Goal: Information Seeking & Learning: Learn about a topic

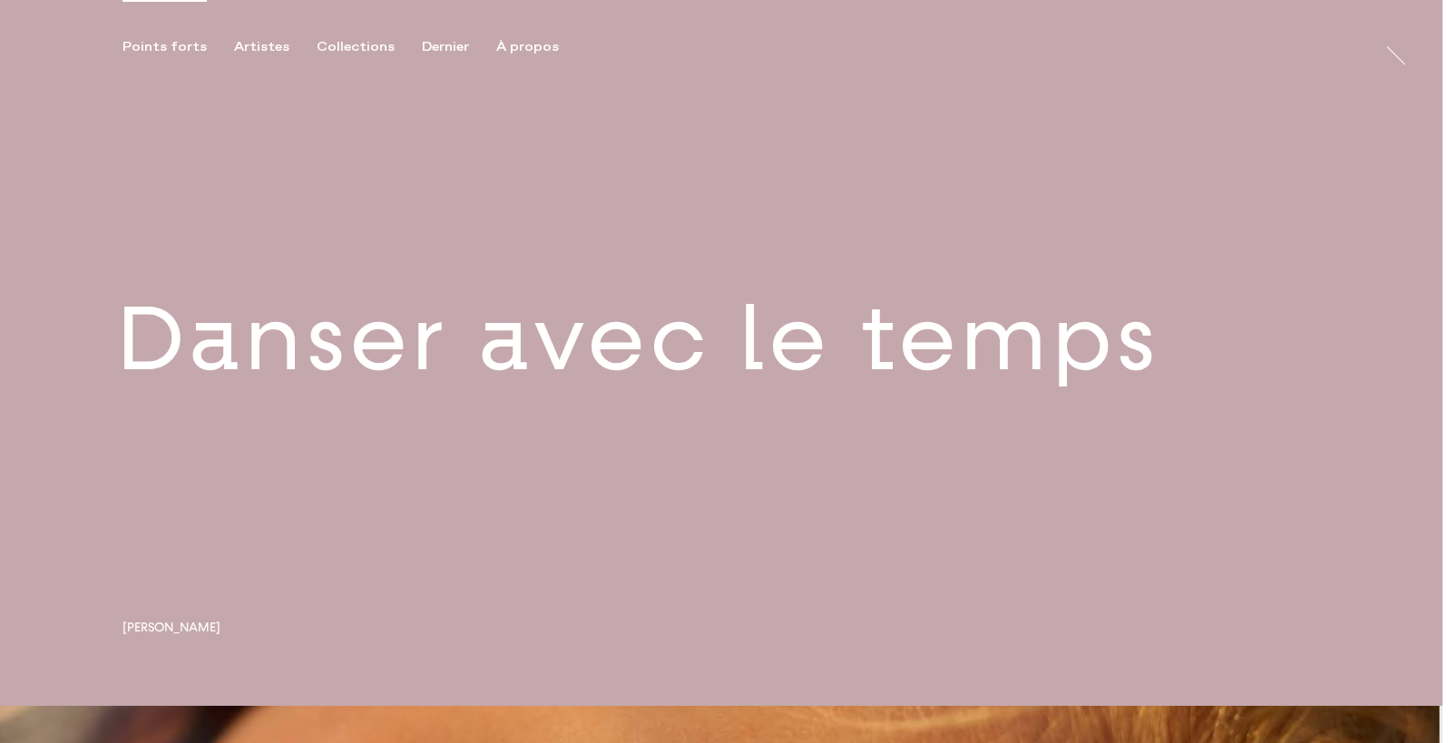
click at [844, 382] on link at bounding box center [721, 353] width 1442 height 706
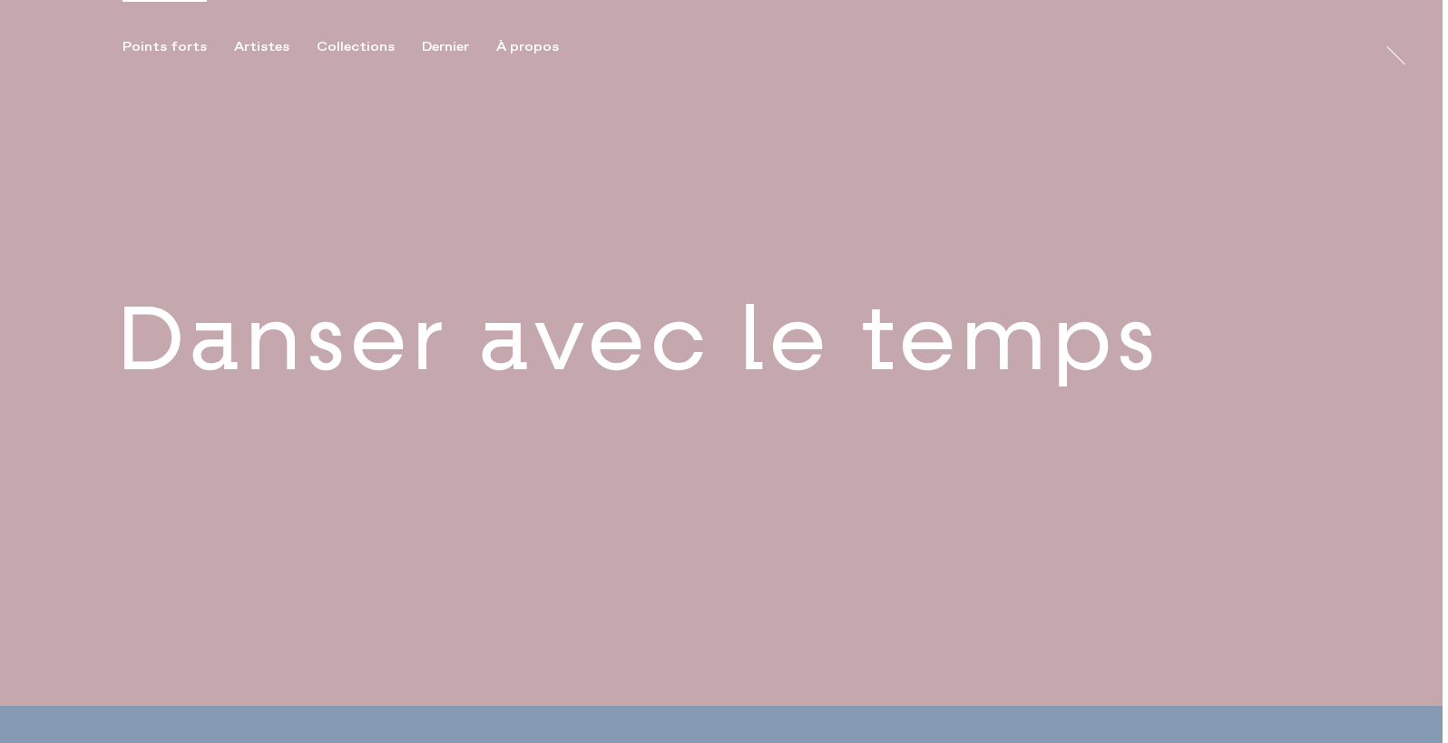
click at [707, 357] on link at bounding box center [721, 353] width 1442 height 706
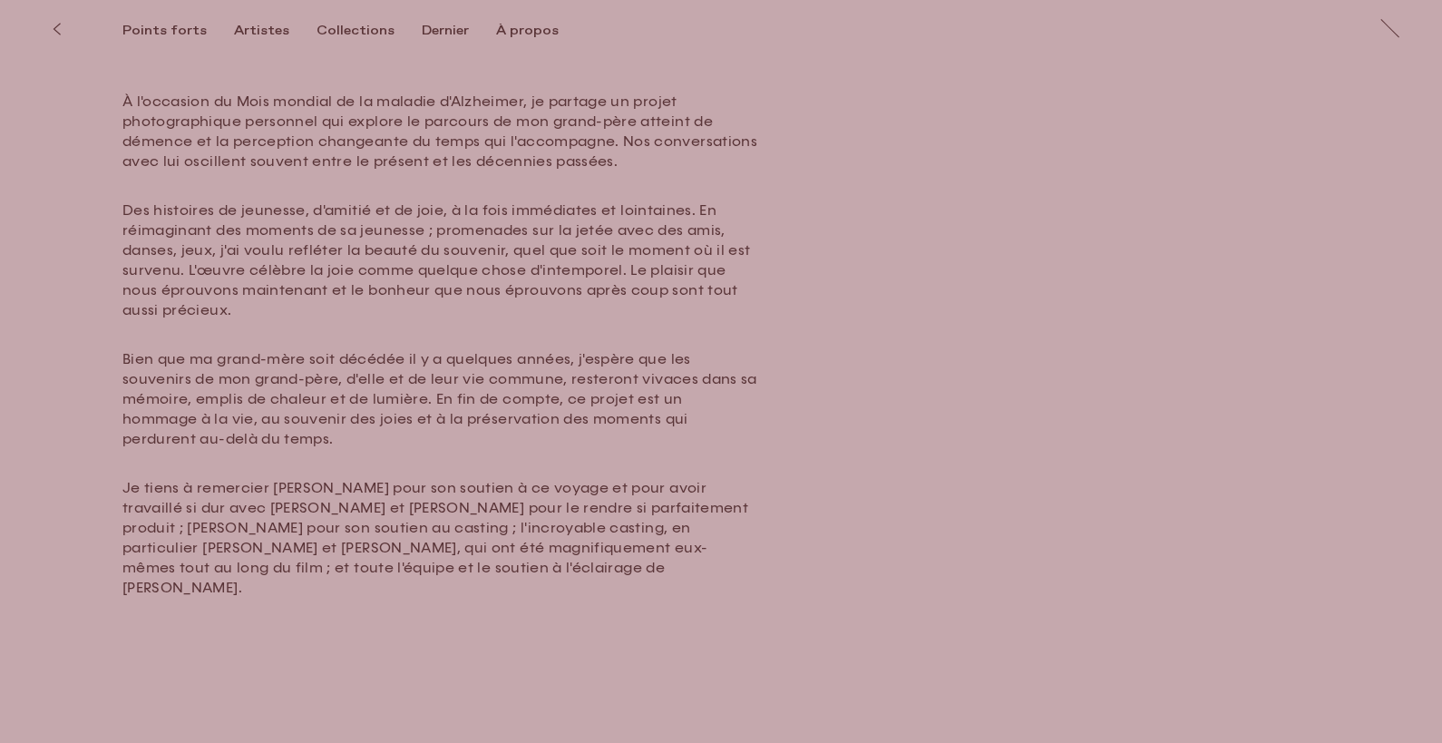
scroll to position [679, 0]
click at [255, 21] on div "Points forts Artistes Collections [PERSON_NAME] À propos Will [PERSON_NAME] Wil…" at bounding box center [724, 27] width 1448 height 55
click at [258, 31] on font "Artistes" at bounding box center [261, 31] width 55 height 16
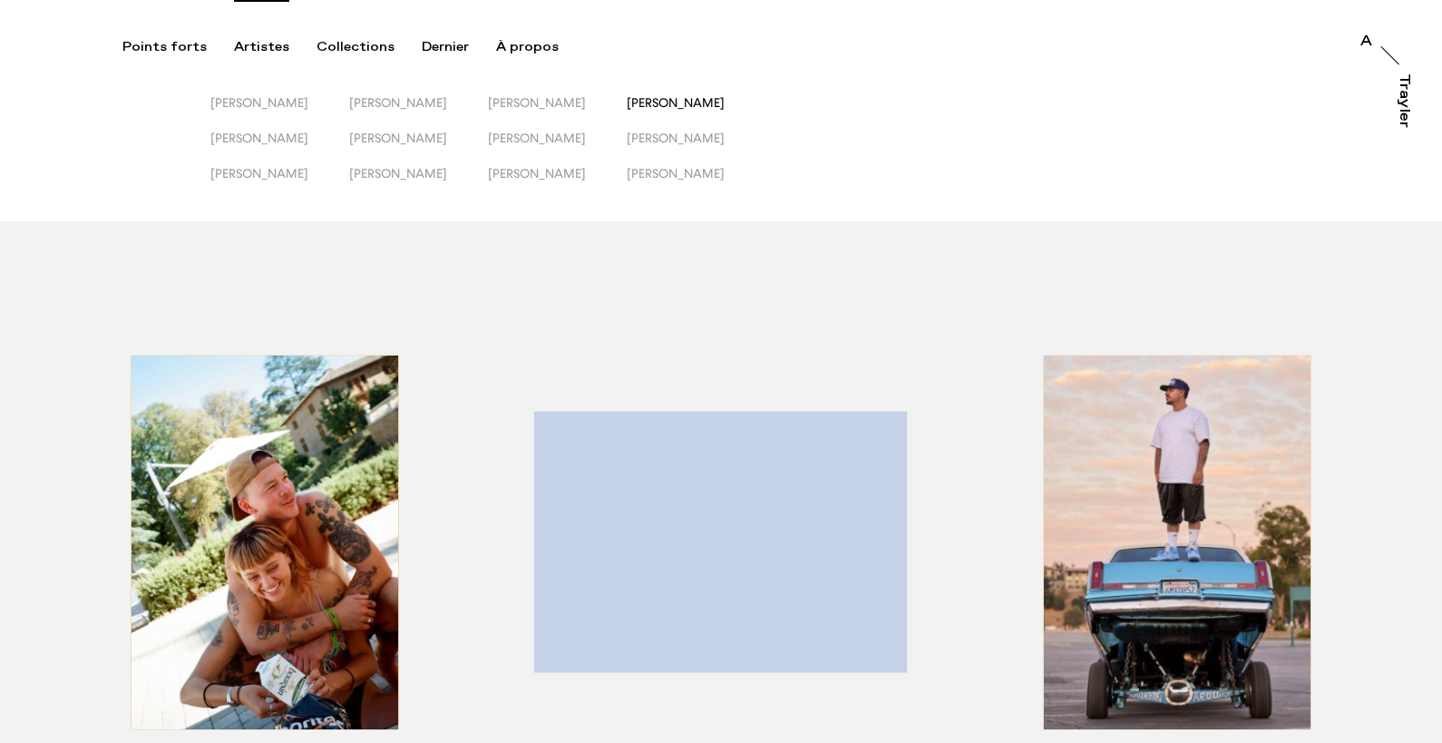
click at [693, 97] on font "[PERSON_NAME]" at bounding box center [676, 102] width 98 height 15
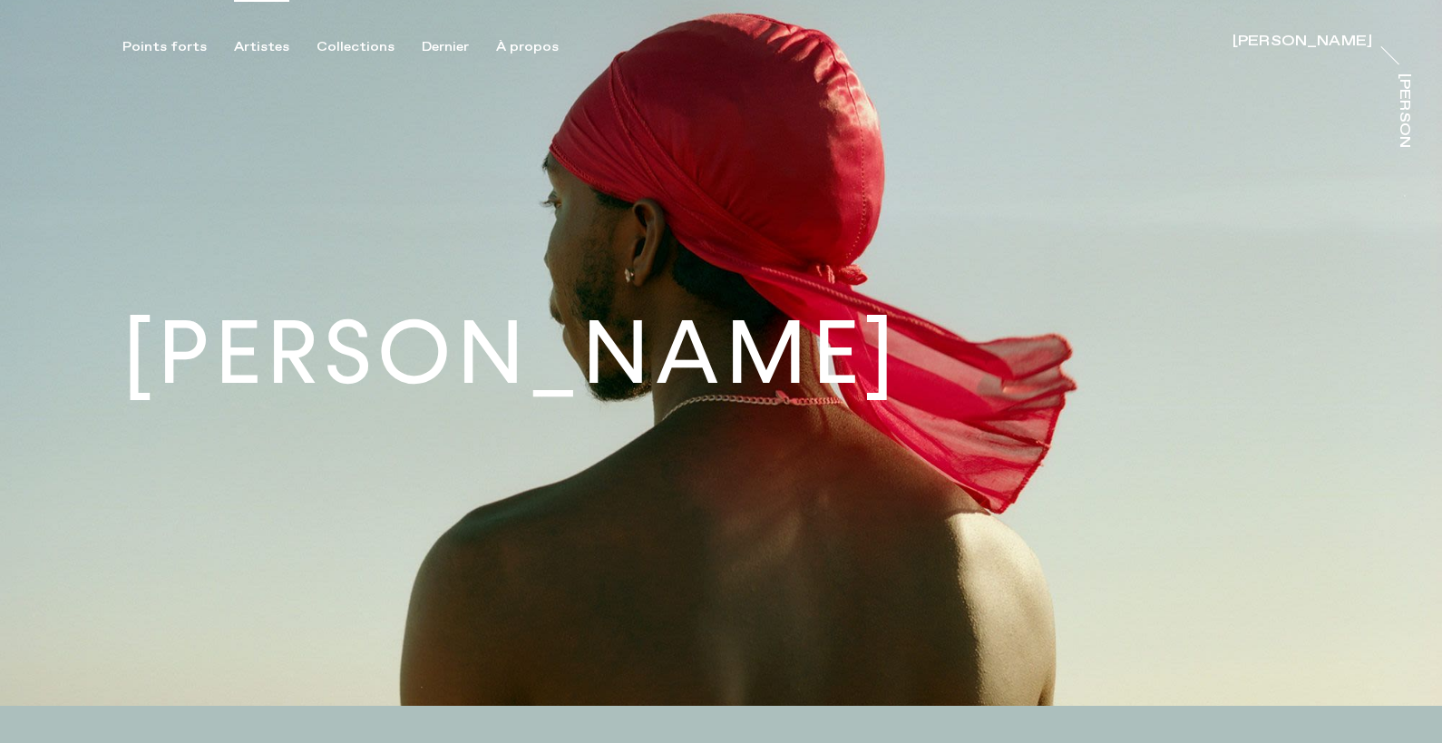
click at [267, 53] on font "Artistes" at bounding box center [261, 47] width 55 height 16
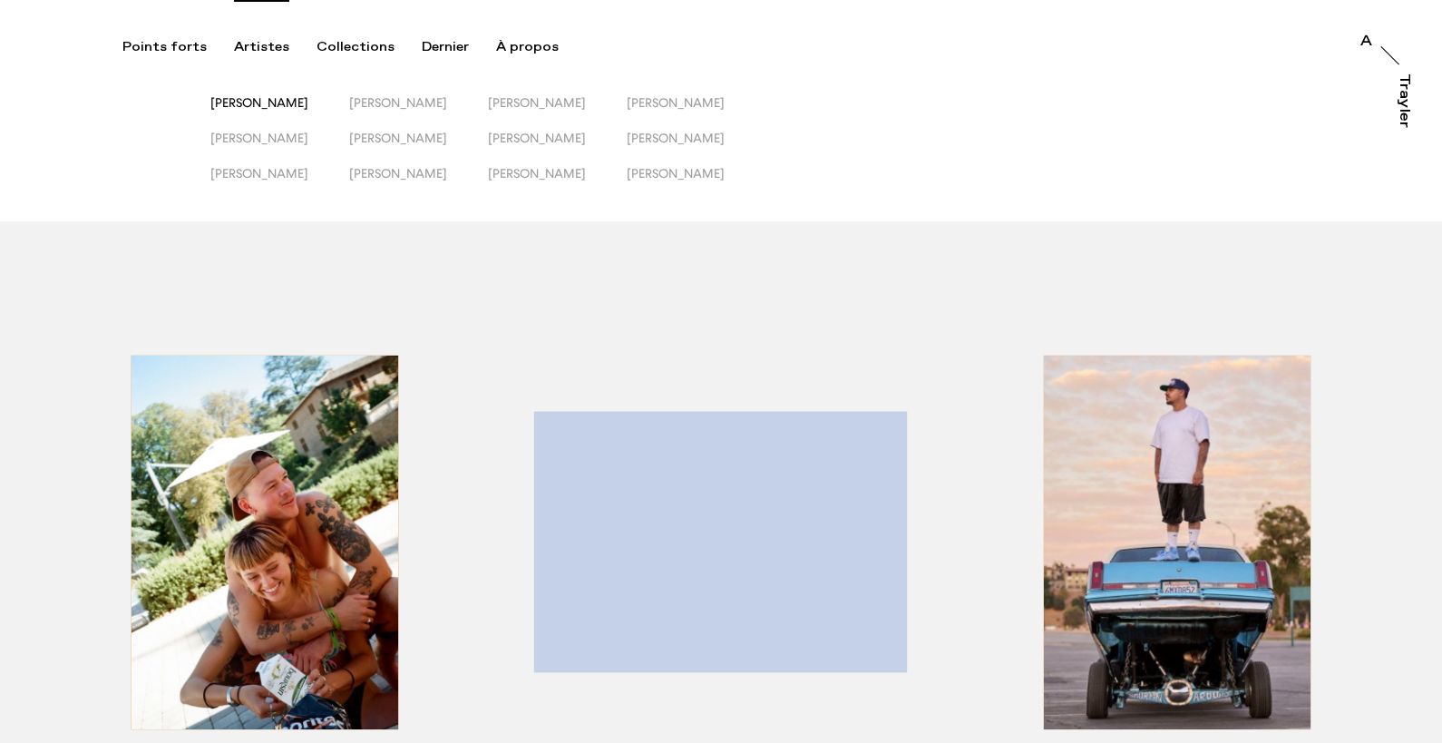
click at [271, 108] on font "[PERSON_NAME]" at bounding box center [259, 102] width 98 height 15
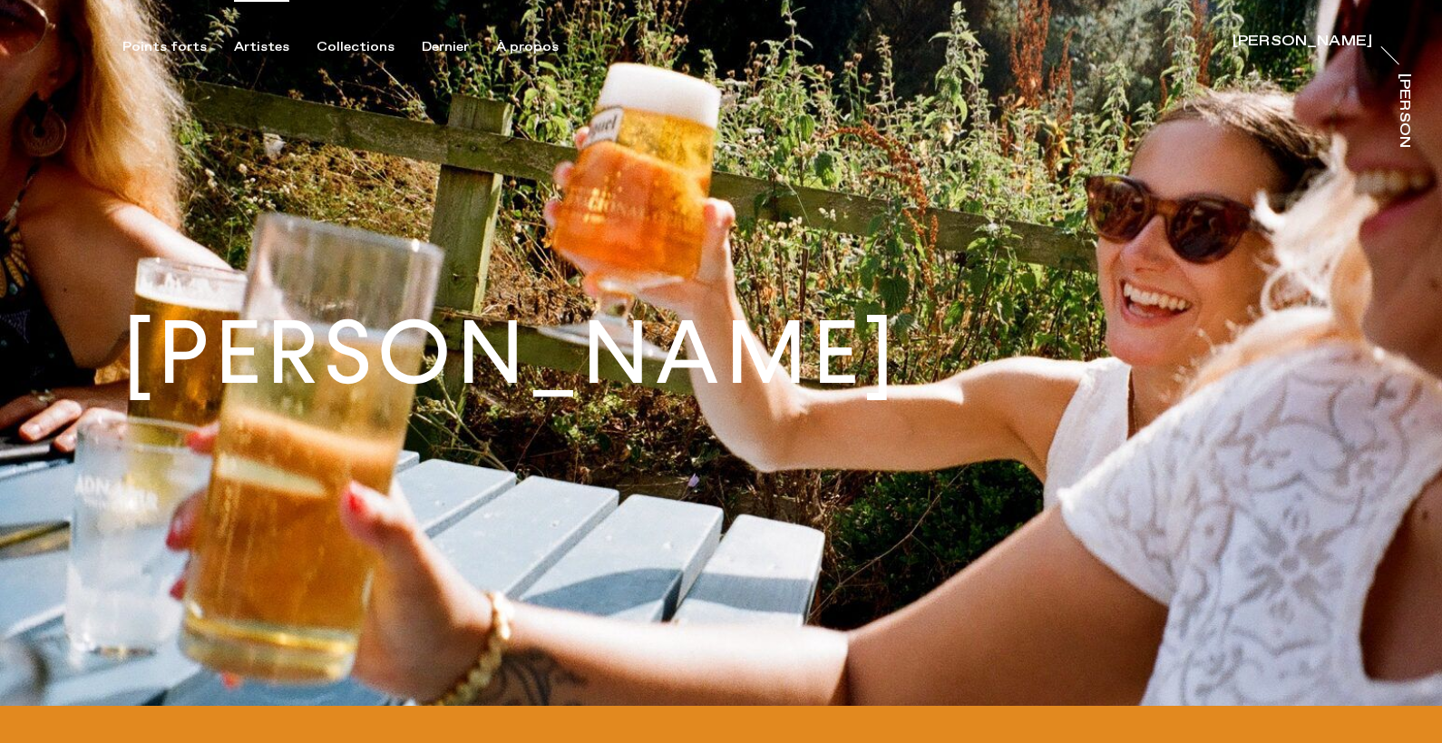
click at [264, 49] on font "Artistes" at bounding box center [261, 47] width 55 height 16
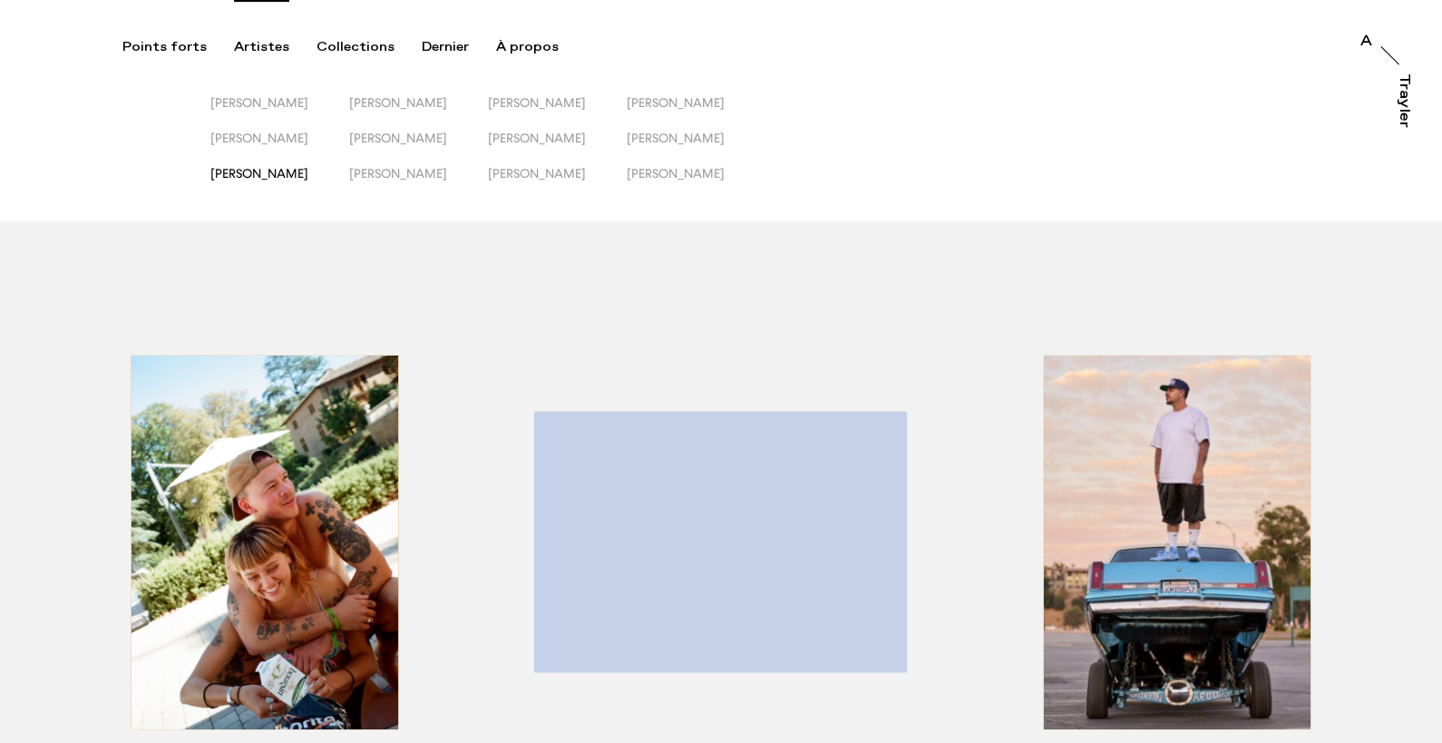
click at [292, 171] on font "[PERSON_NAME]" at bounding box center [259, 173] width 98 height 15
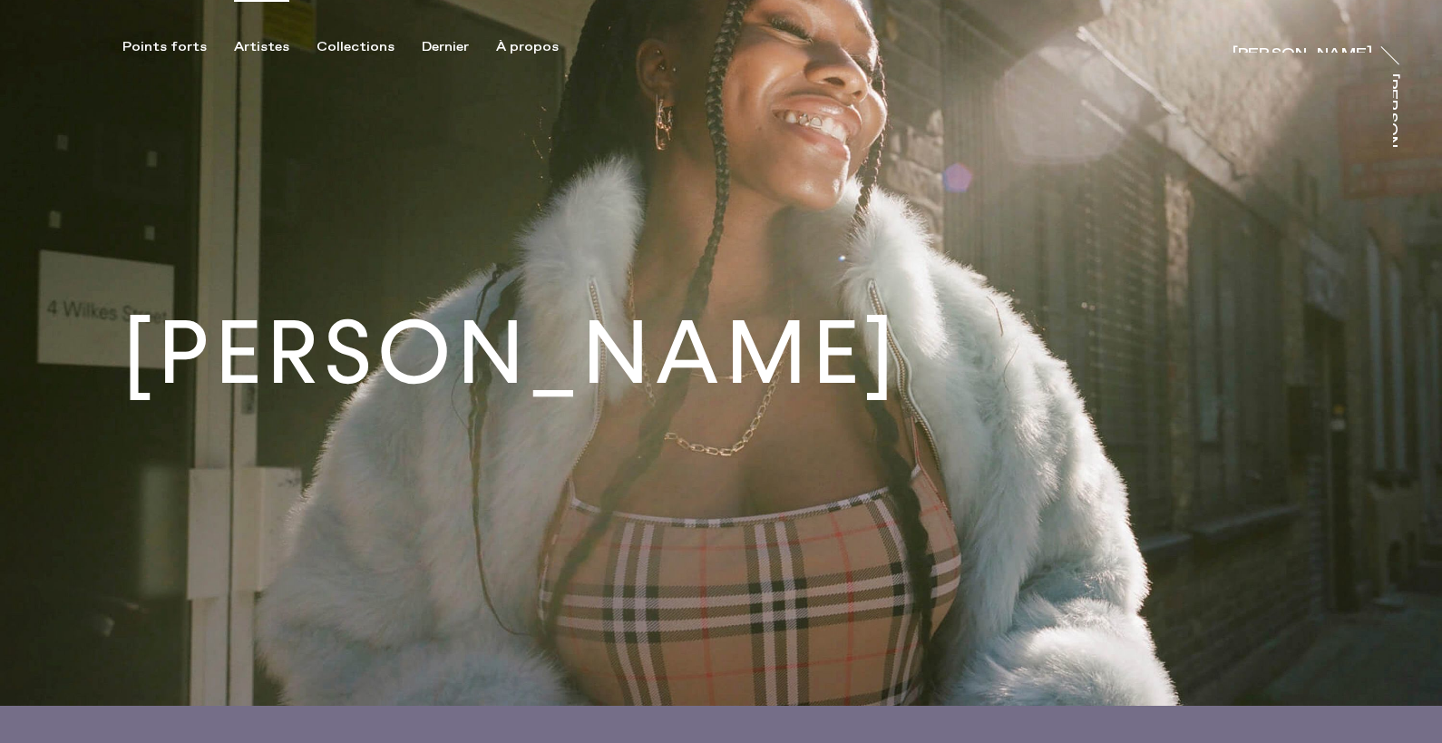
click at [275, 43] on font "Artistes" at bounding box center [261, 47] width 55 height 16
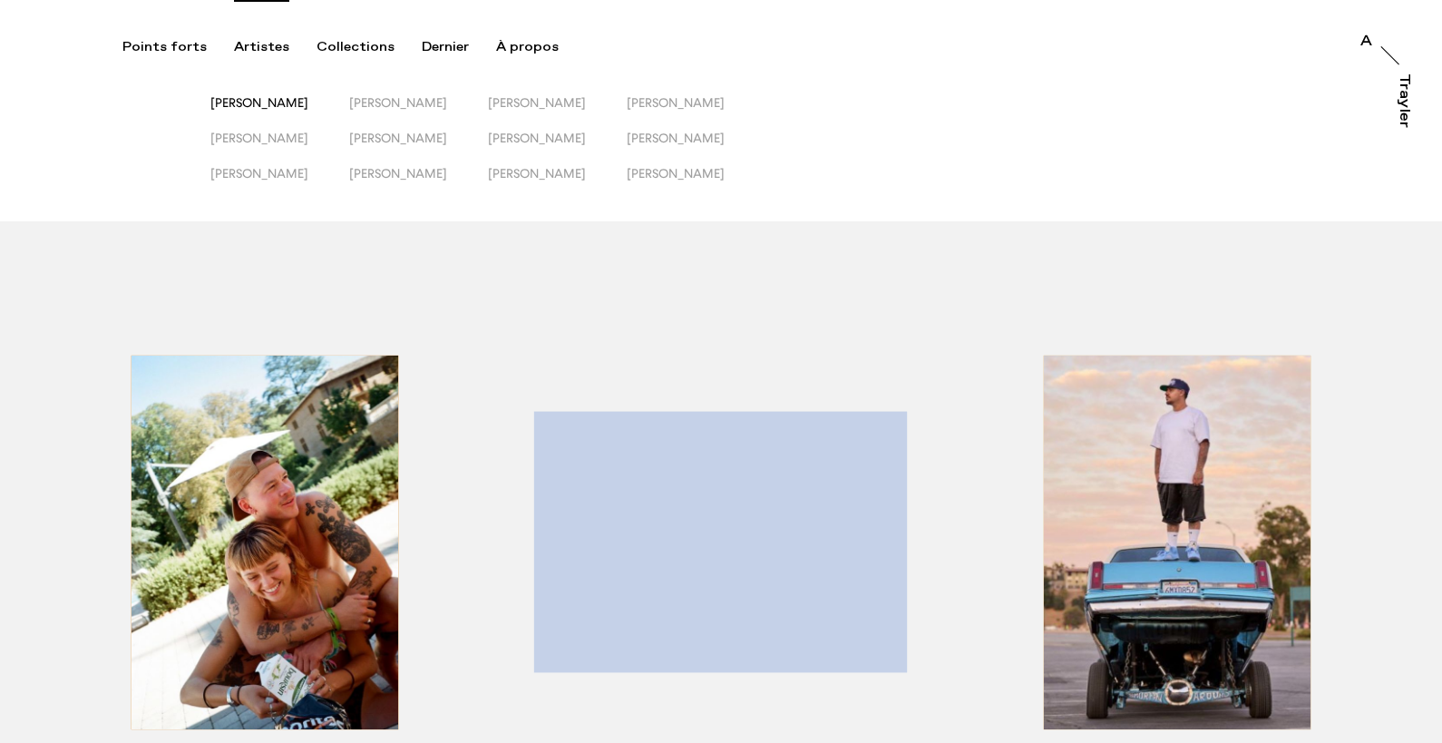
click at [262, 100] on font "[PERSON_NAME]" at bounding box center [259, 102] width 98 height 15
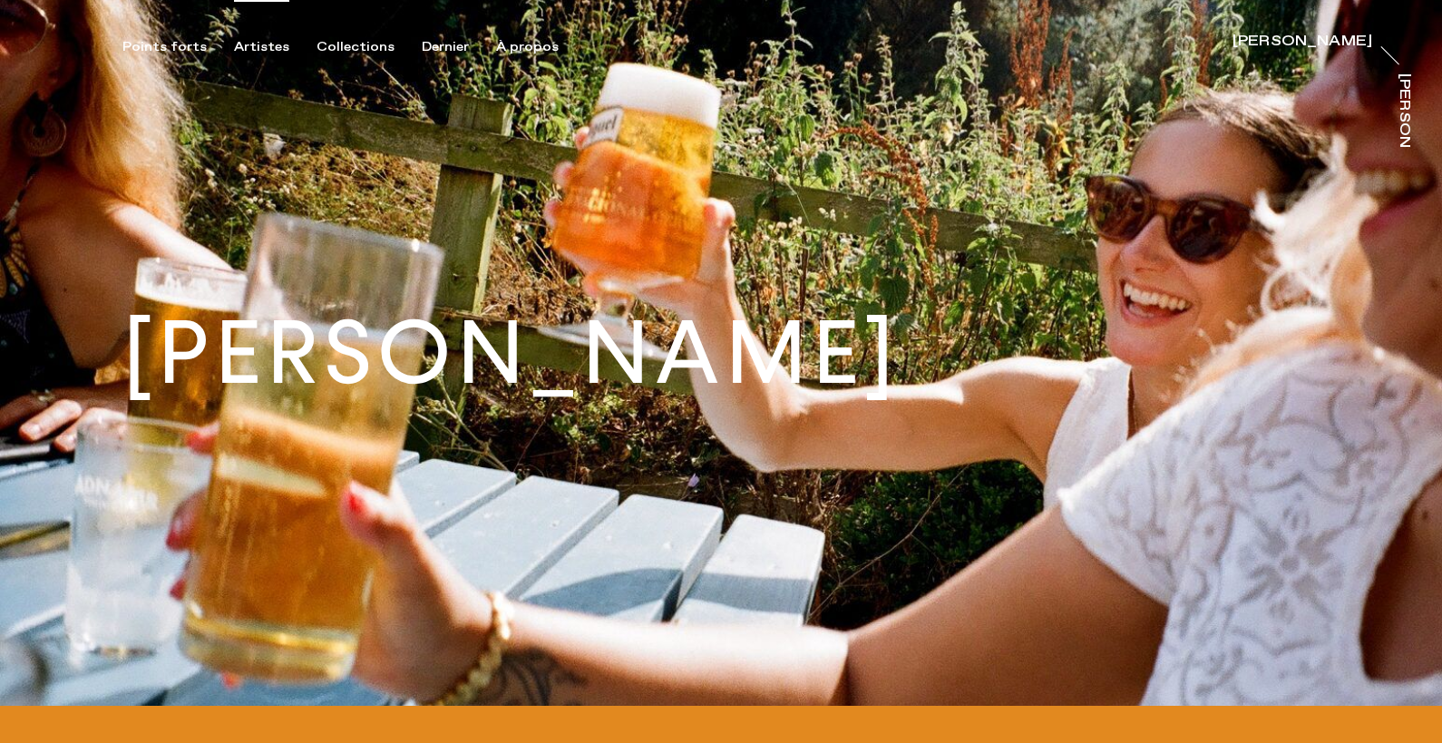
click at [234, 44] on font "Artistes" at bounding box center [261, 47] width 55 height 16
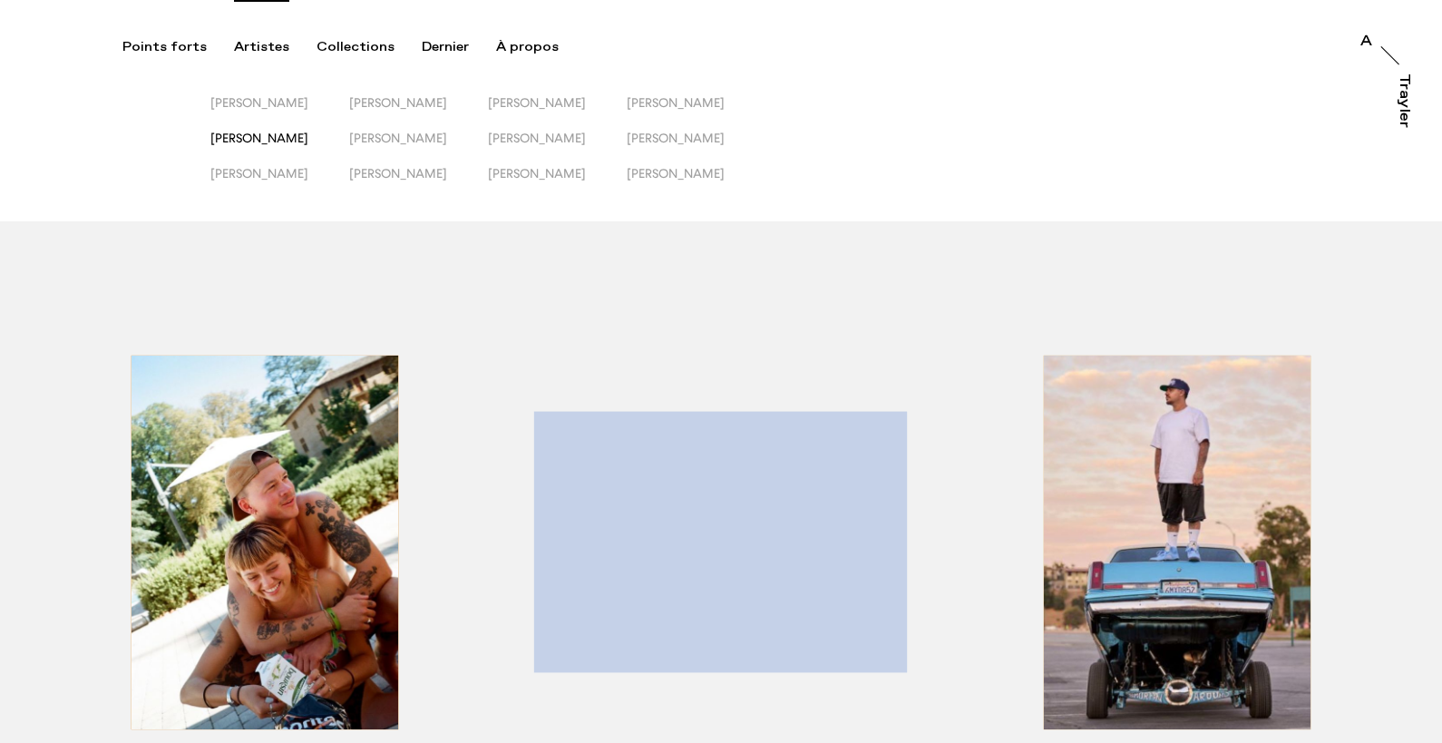
click at [261, 134] on font "[PERSON_NAME]" at bounding box center [259, 138] width 98 height 15
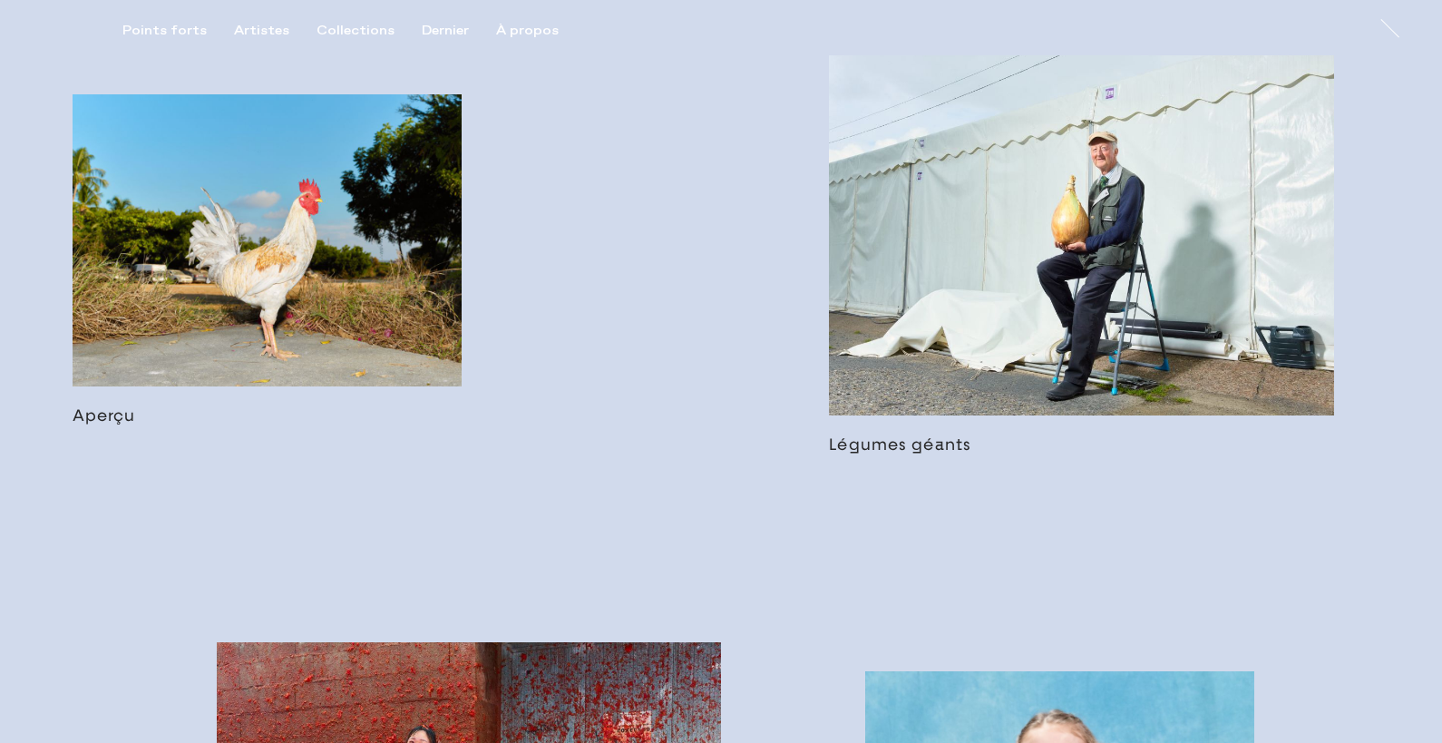
scroll to position [1102, 0]
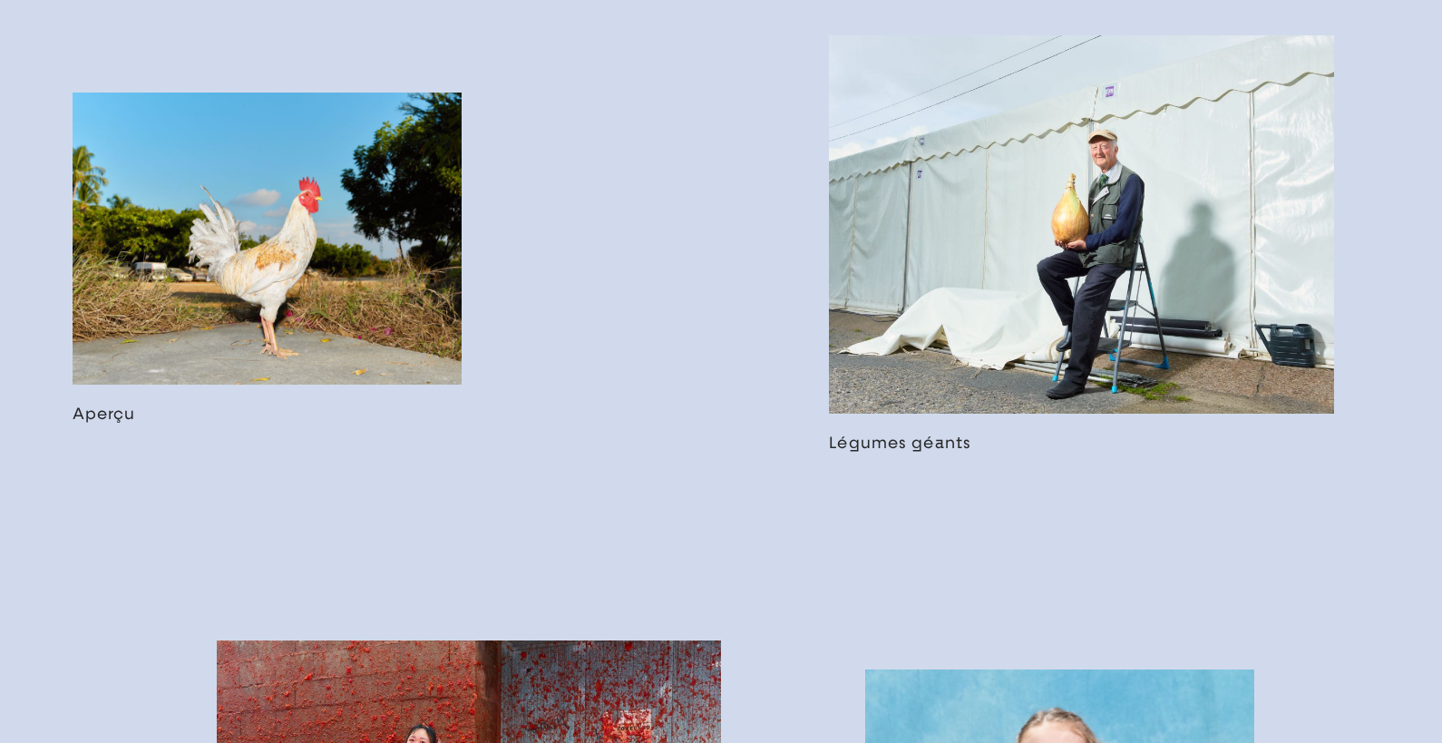
click at [1036, 214] on link at bounding box center [1081, 244] width 505 height 418
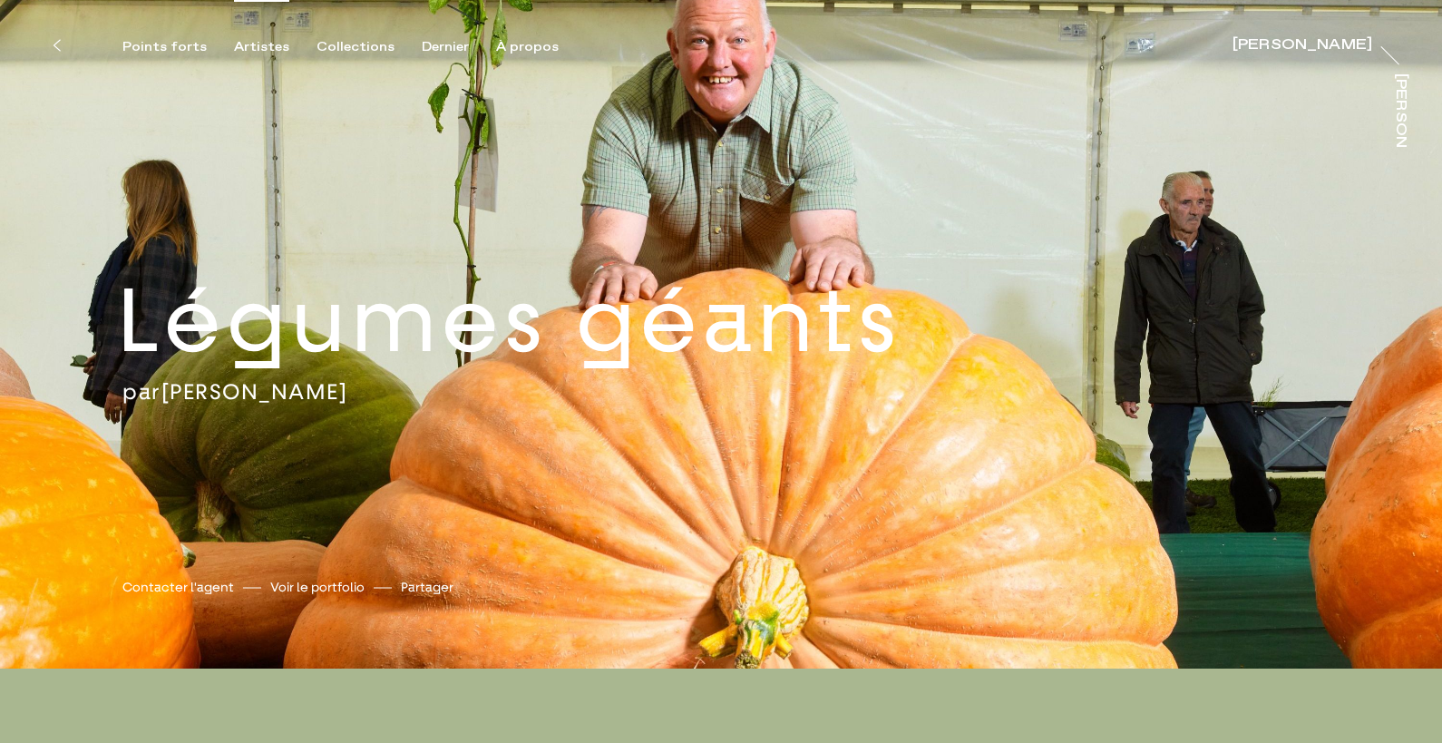
click at [255, 50] on font "Artistes" at bounding box center [261, 47] width 55 height 16
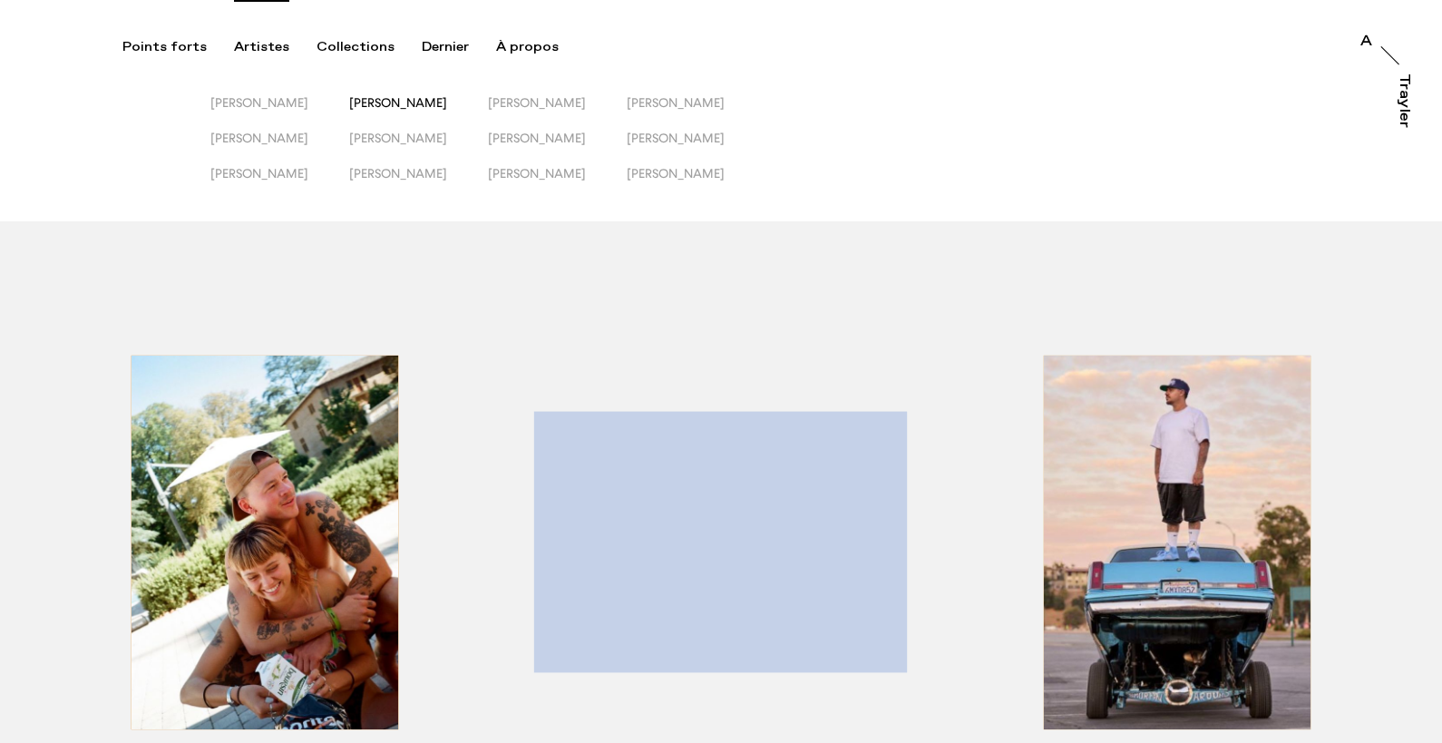
click at [398, 99] on font "[PERSON_NAME]" at bounding box center [398, 102] width 98 height 15
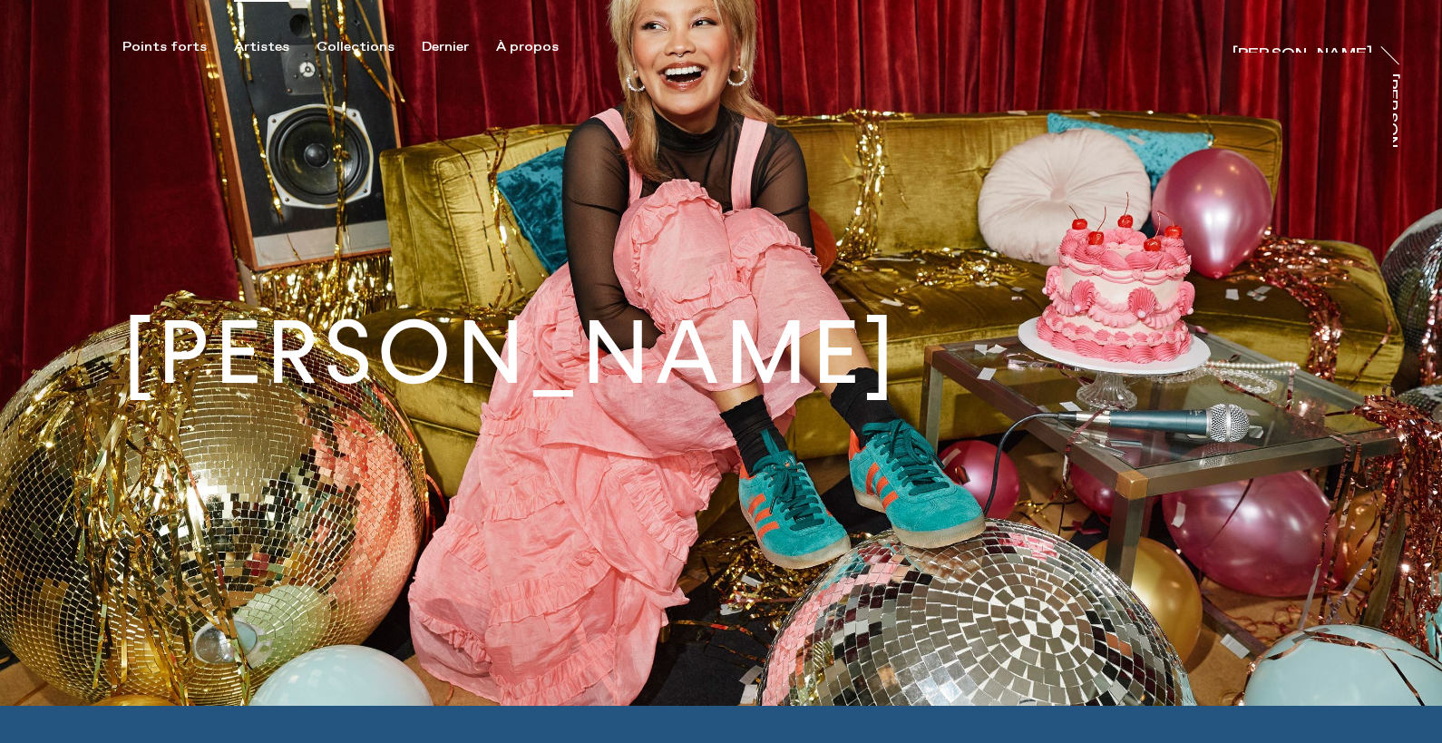
click at [262, 50] on font "Artistes" at bounding box center [261, 47] width 55 height 16
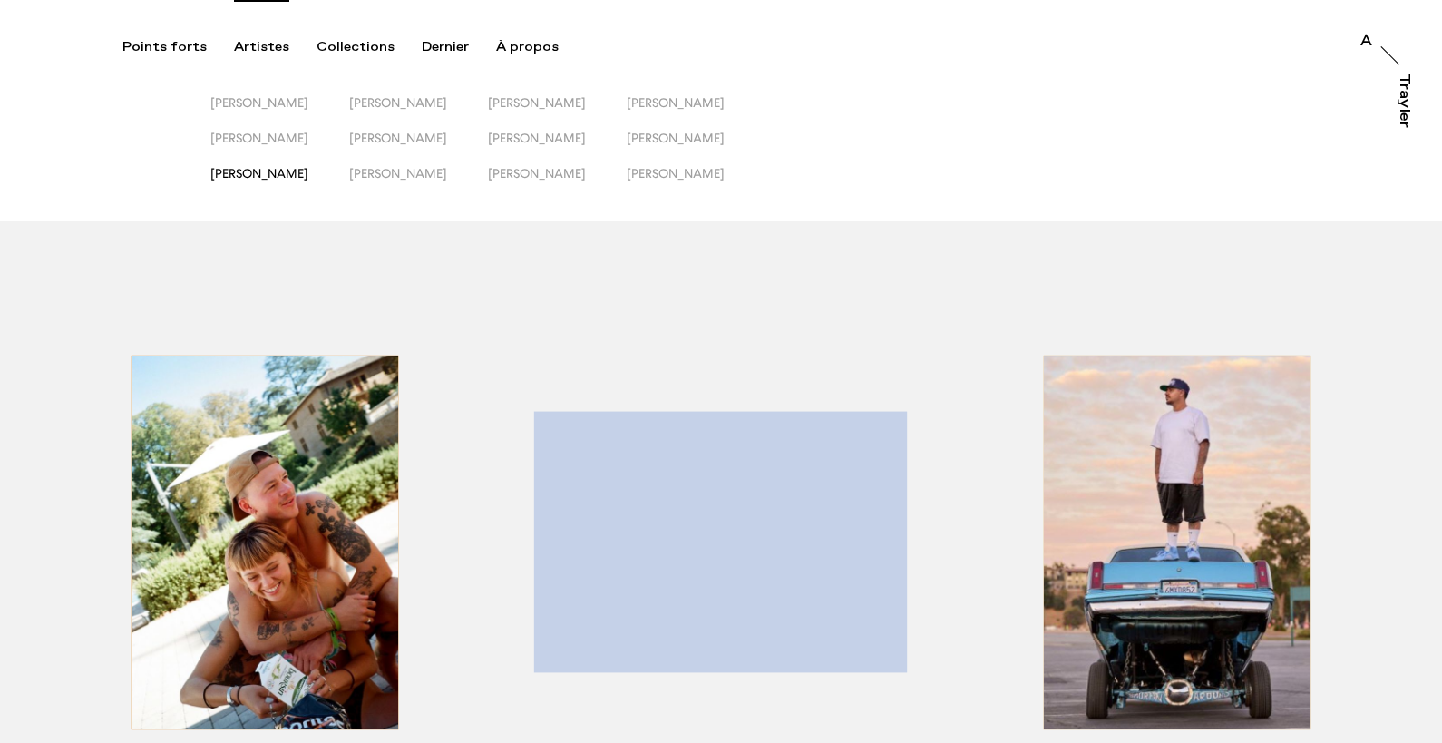
click at [271, 175] on font "[PERSON_NAME]" at bounding box center [259, 173] width 98 height 15
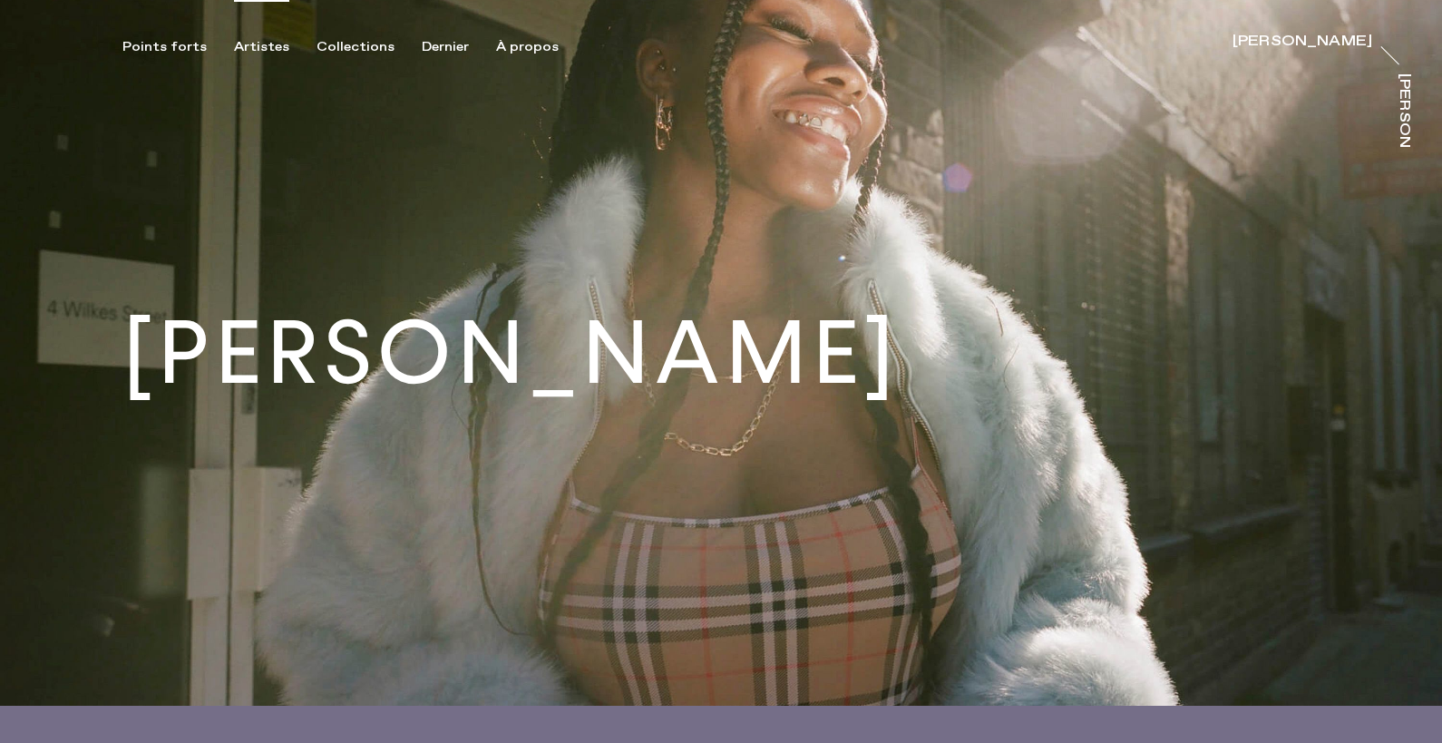
click at [251, 42] on font "Artistes" at bounding box center [261, 47] width 55 height 16
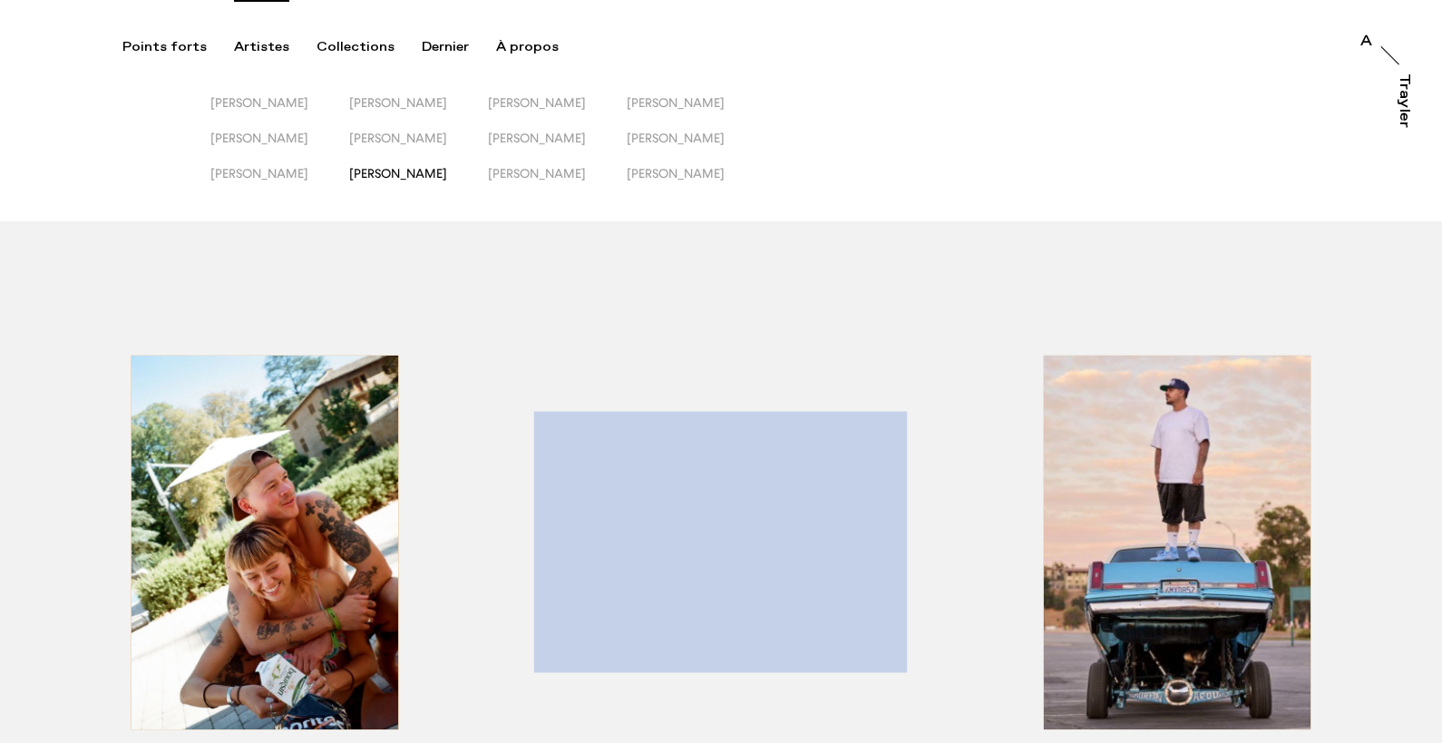
click at [391, 179] on font "[PERSON_NAME]" at bounding box center [398, 173] width 98 height 15
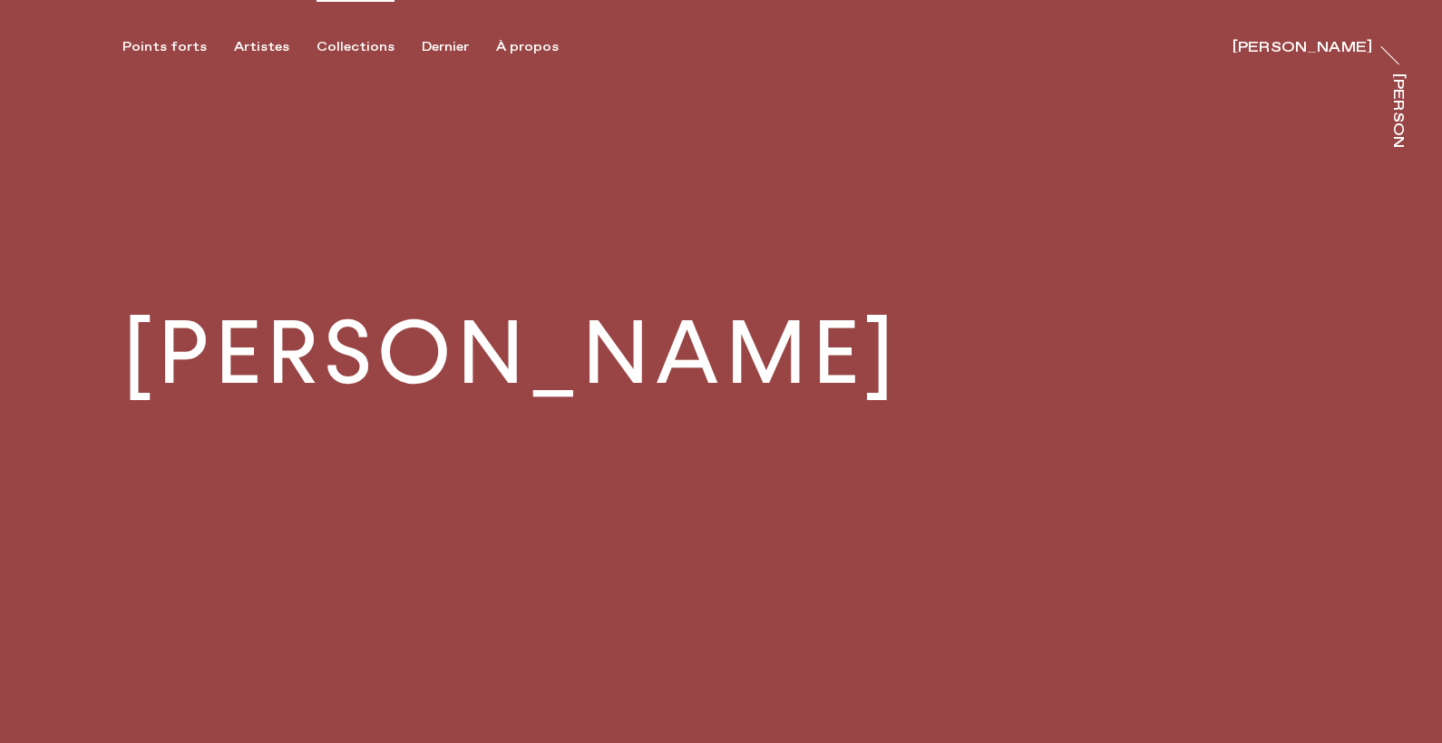
click at [334, 39] on font "Collections" at bounding box center [356, 47] width 78 height 16
